Goal: Information Seeking & Learning: Find specific fact

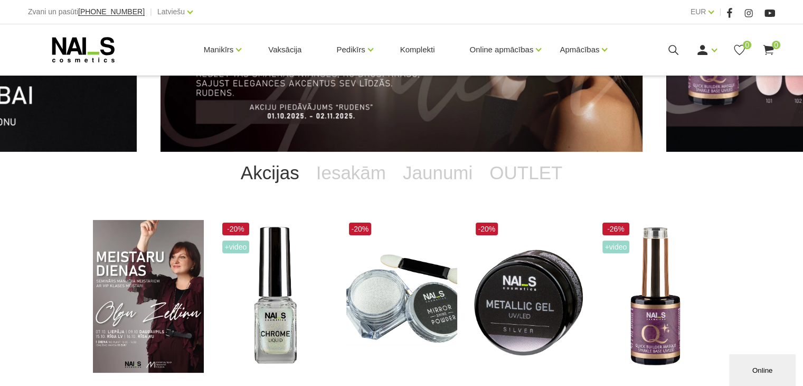
scroll to position [158, 0]
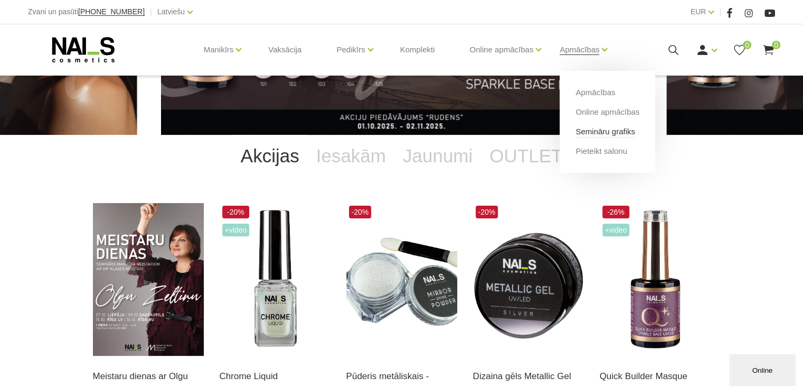
click at [589, 133] on link "Semināru grafiks" at bounding box center [606, 132] width 60 height 12
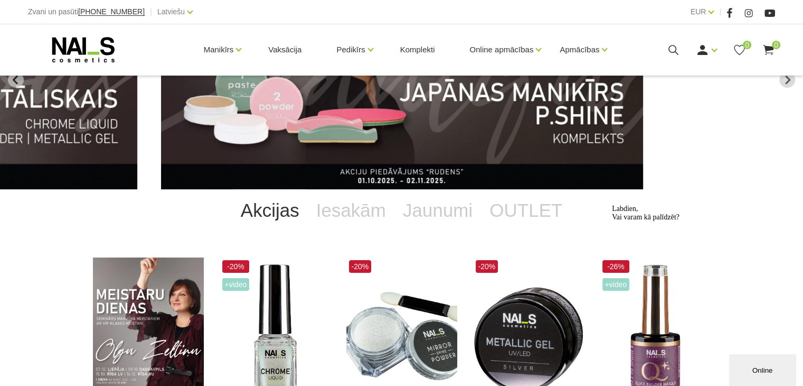
scroll to position [0, 0]
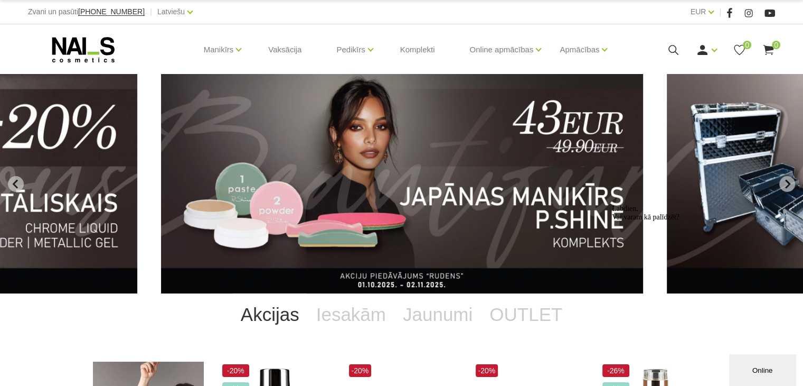
click at [732, 208] on div "Labdien, Vai varam kā palīdzēt?" at bounding box center [707, 212] width 190 height 17
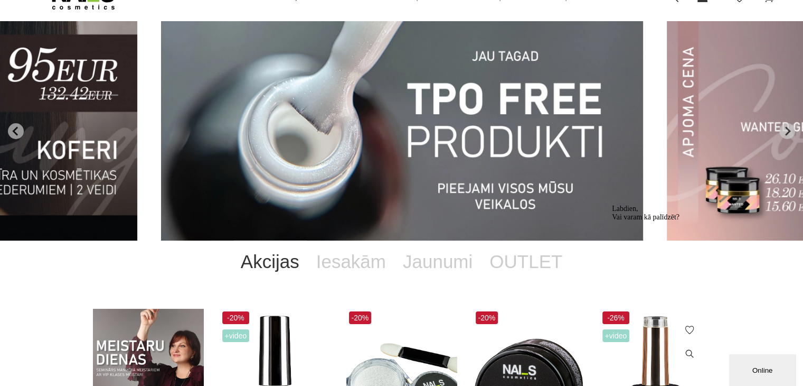
scroll to position [158, 0]
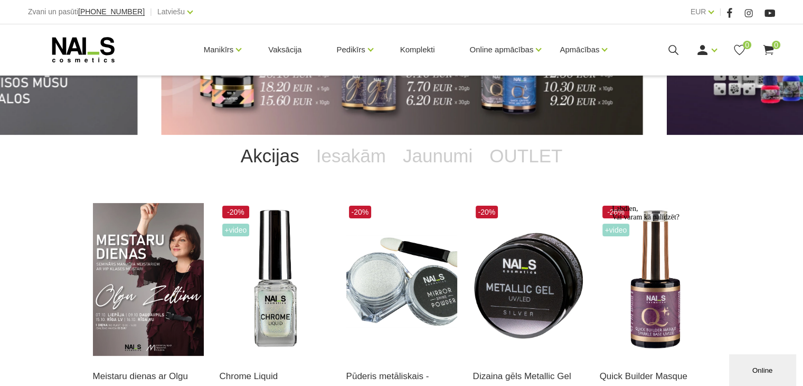
drag, startPoint x: 741, startPoint y: 321, endPoint x: 736, endPoint y: 411, distance: 90.0
click at [741, 221] on div "Labdien, Vai varam kā palīdzēt?" at bounding box center [707, 212] width 190 height 17
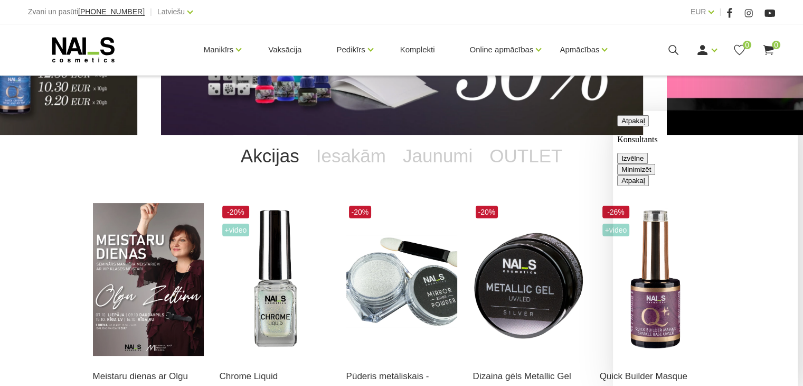
scroll to position [0, 0]
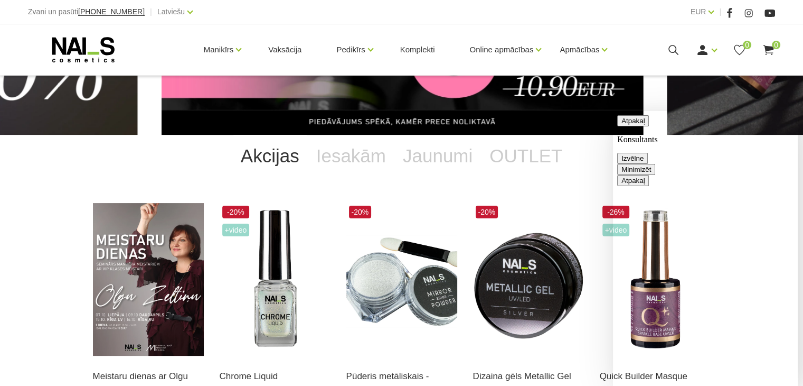
type textarea "Sveiki! Kādā adresē Liepājā notiks meistardienas."
drag, startPoint x: 784, startPoint y: 366, endPoint x: 1424, endPoint y: 492, distance: 651.9
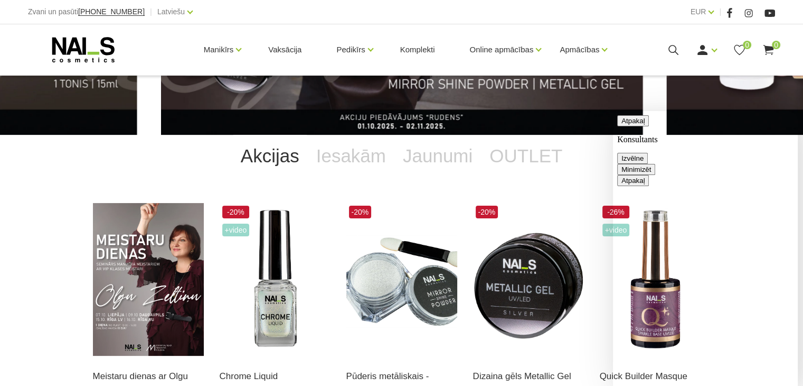
click at [656, 164] on button "Minimizēt" at bounding box center [636, 169] width 38 height 11
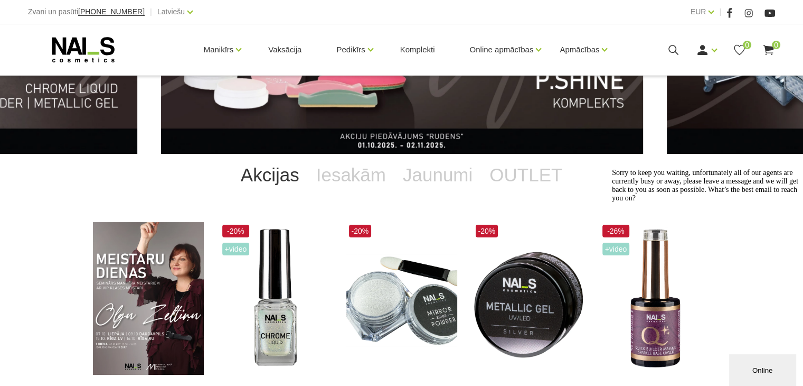
scroll to position [158, 0]
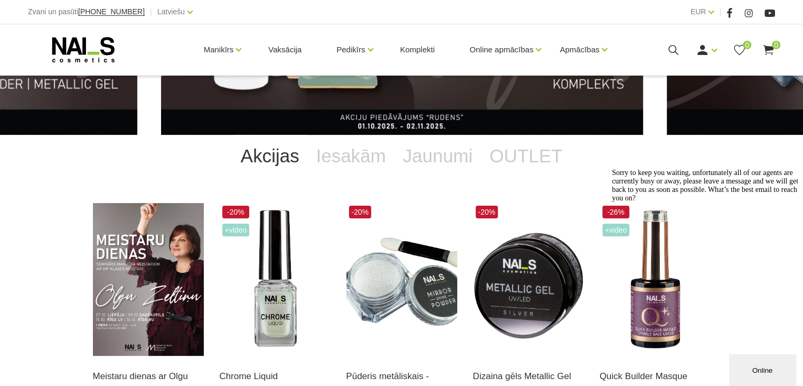
drag, startPoint x: 787, startPoint y: 247, endPoint x: 1392, endPoint y: 411, distance: 627.2
click at [612, 169] on icon "Logrīka uzmanības tvērējs" at bounding box center [612, 169] width 0 height 0
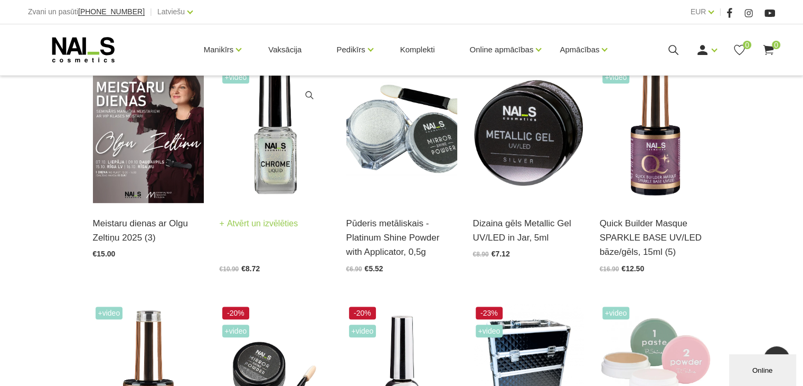
scroll to position [258, 0]
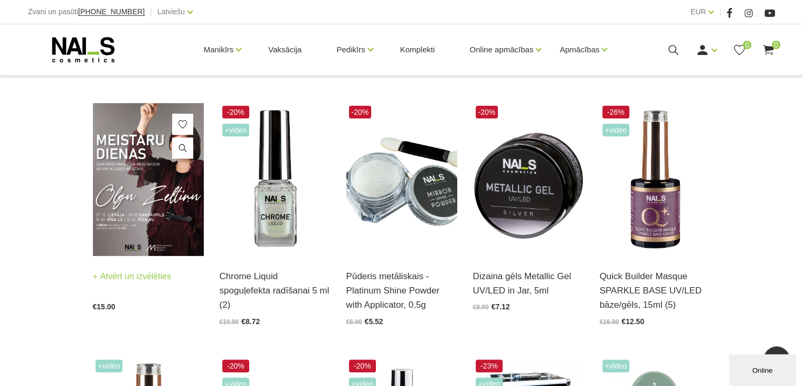
click at [175, 210] on img at bounding box center [148, 179] width 111 height 153
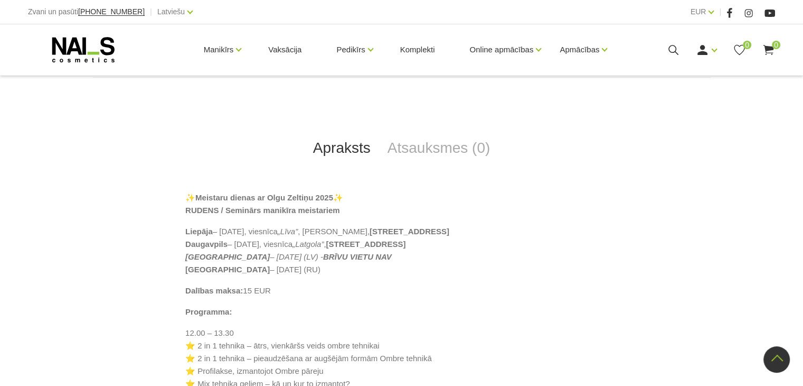
scroll to position [475, 0]
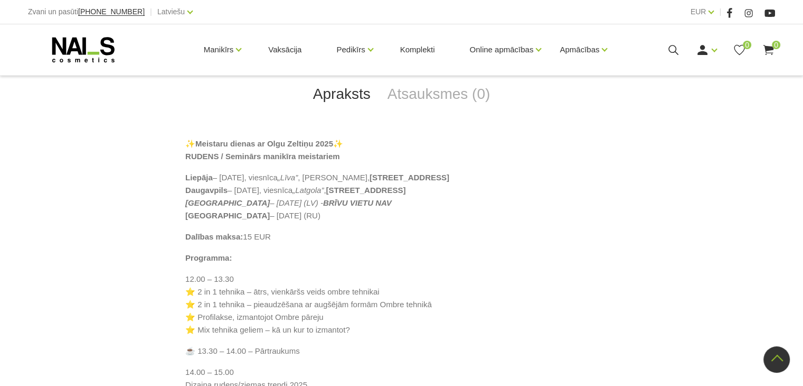
click at [385, 190] on p "Liepāja – [DATE], viesnīca „Līva” , [PERSON_NAME], [STREET_ADDRESS] [GEOGRAPHIC…" at bounding box center [401, 196] width 433 height 51
drag, startPoint x: 388, startPoint y: 190, endPoint x: 344, endPoint y: 187, distance: 44.0
click at [342, 187] on p "Liepāja – [DATE], viesnīca „Līva” , [PERSON_NAME], [STREET_ADDRESS] [GEOGRAPHIC…" at bounding box center [401, 196] width 433 height 51
copy strong "[STREET_ADDRESS]"
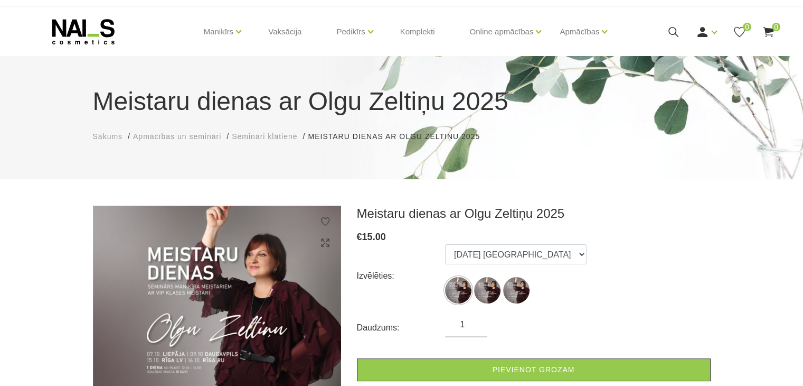
scroll to position [0, 0]
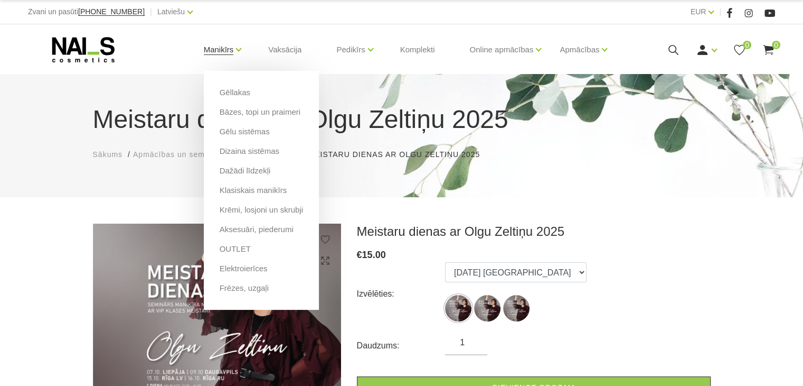
click at [213, 49] on link "Manikīrs" at bounding box center [219, 50] width 30 height 42
click at [230, 43] on link "Manikīrs" at bounding box center [219, 50] width 30 height 42
click at [229, 47] on link "Manikīrs" at bounding box center [219, 50] width 30 height 42
click at [230, 92] on link "Gēllakas" at bounding box center [235, 93] width 31 height 12
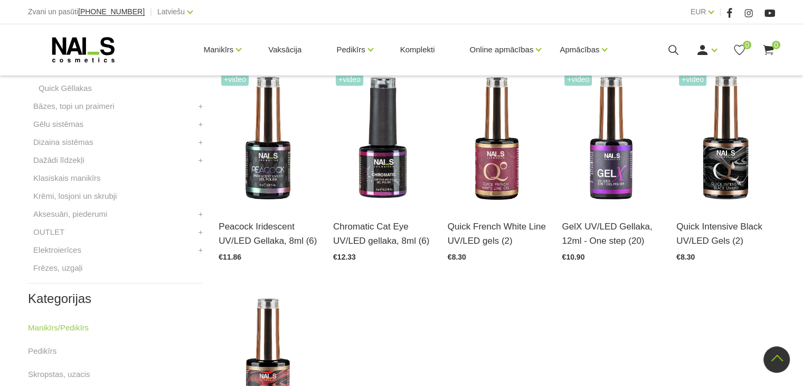
scroll to position [475, 0]
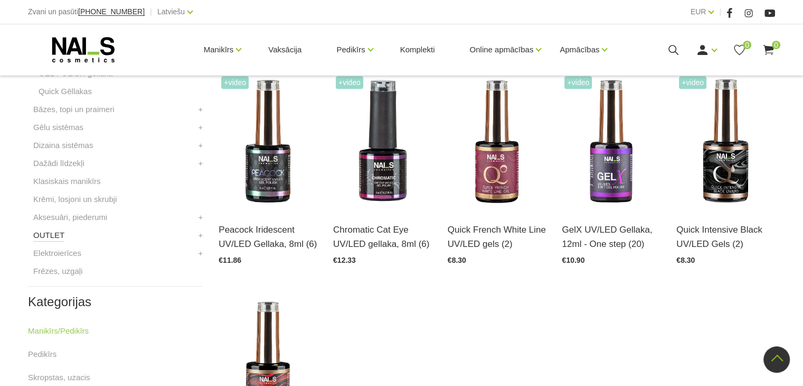
click at [48, 236] on link "OUTLET" at bounding box center [48, 235] width 31 height 13
